Goal: Share content

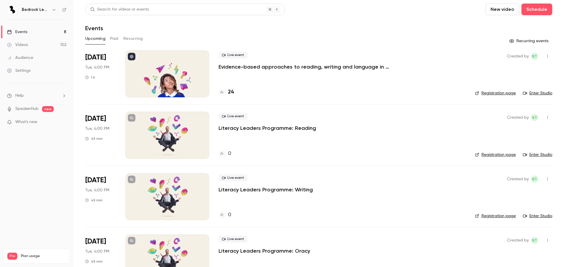
click at [37, 44] on link "Videos 102" at bounding box center [36, 44] width 73 height 13
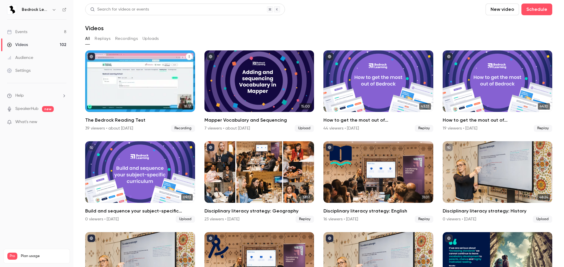
click at [144, 66] on div "The Bedrock Reading Test" at bounding box center [140, 81] width 110 height 62
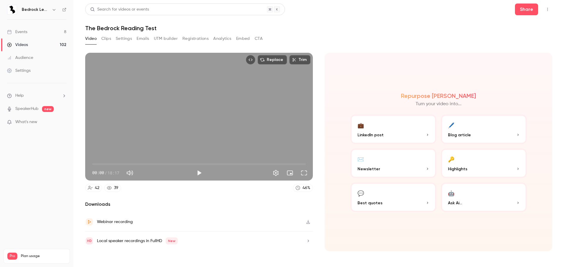
click at [526, 17] on header "Search for videos or events Share The Bedrock Reading Test" at bounding box center [318, 18] width 467 height 28
click at [527, 13] on button "Share" at bounding box center [526, 10] width 23 height 12
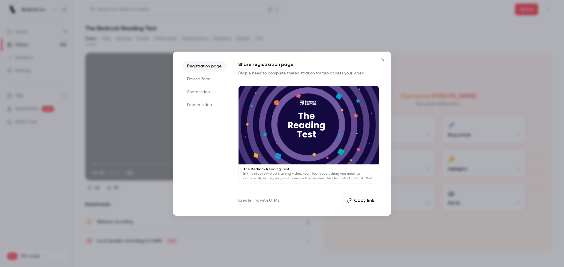
click at [360, 207] on div "Registration page Embed form Share video Embed video Share registration page Pe…" at bounding box center [282, 134] width 218 height 164
click at [360, 203] on button "Copy link" at bounding box center [361, 201] width 36 height 12
